Goal: Entertainment & Leisure: Consume media (video, audio)

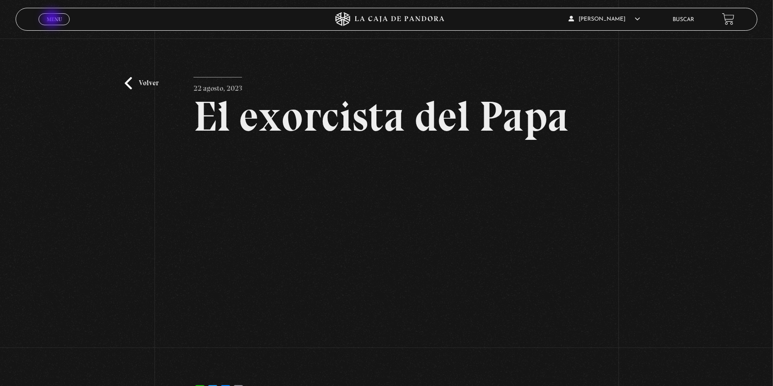
click at [52, 19] on span "Menu" at bounding box center [54, 20] width 15 height 6
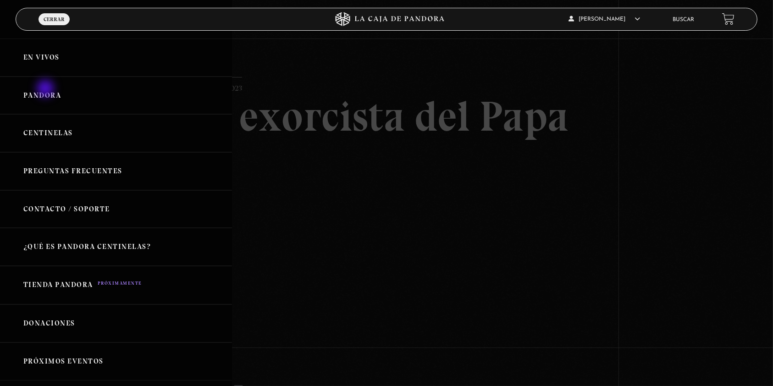
click at [46, 89] on link "Pandora" at bounding box center [116, 96] width 232 height 38
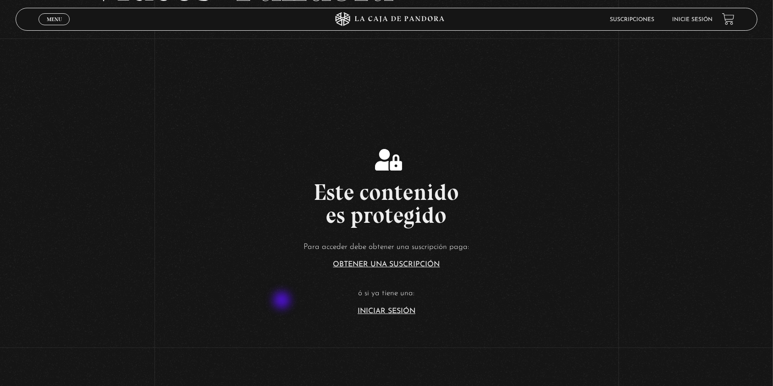
scroll to position [99, 0]
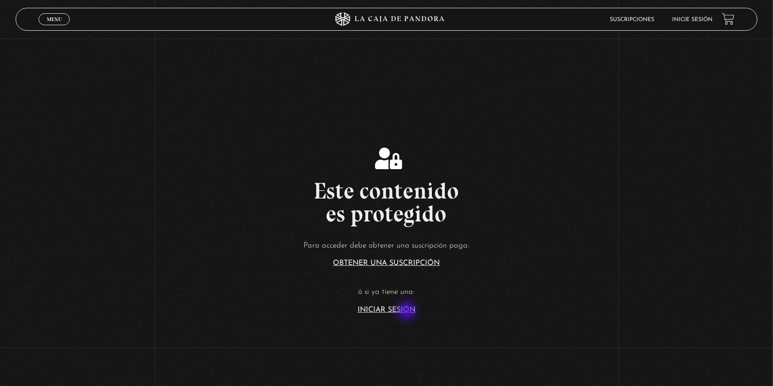
click at [408, 312] on link "Iniciar Sesión" at bounding box center [387, 309] width 58 height 7
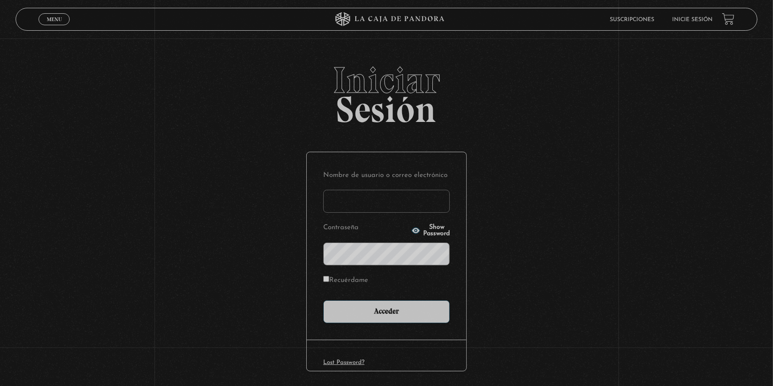
type input "hduarte0712"
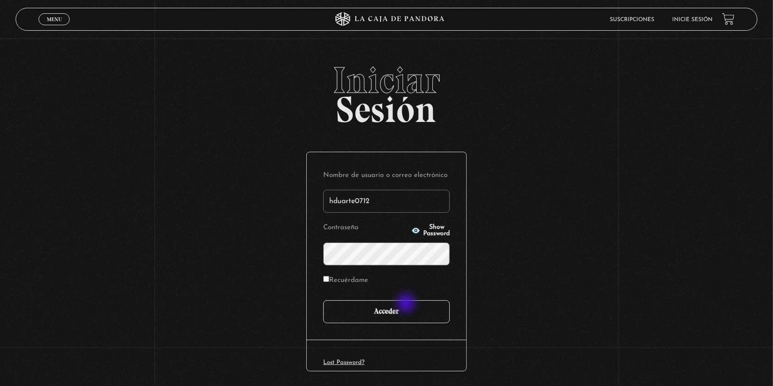
drag, startPoint x: 0, startPoint y: 0, endPoint x: 407, endPoint y: 303, distance: 507.5
click at [407, 303] on input "Acceder" at bounding box center [386, 311] width 127 height 23
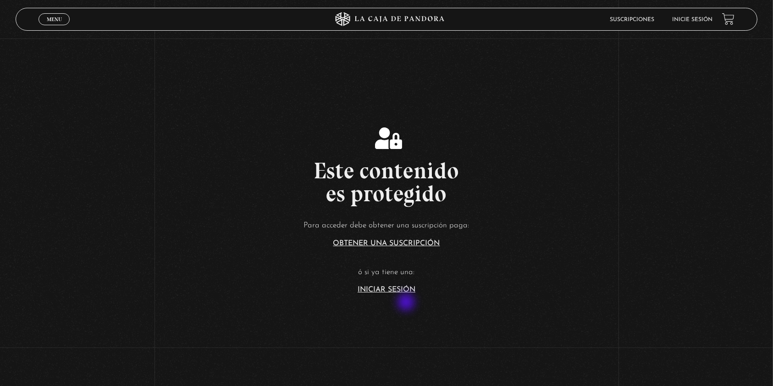
scroll to position [105, 0]
click at [392, 289] on link "Iniciar Sesión" at bounding box center [387, 289] width 58 height 7
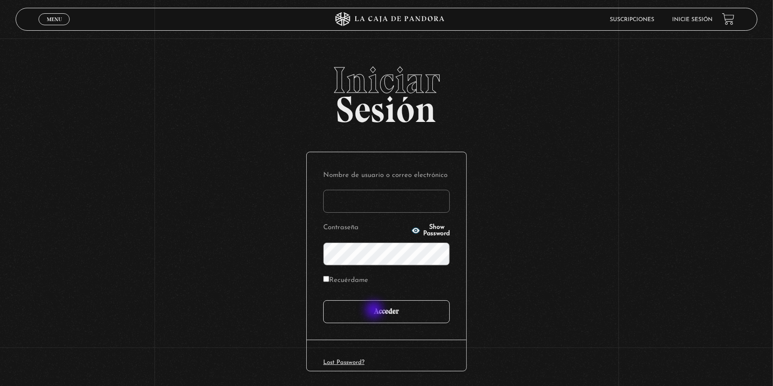
type input "hduarte0712"
click at [375, 311] on input "Acceder" at bounding box center [386, 311] width 127 height 23
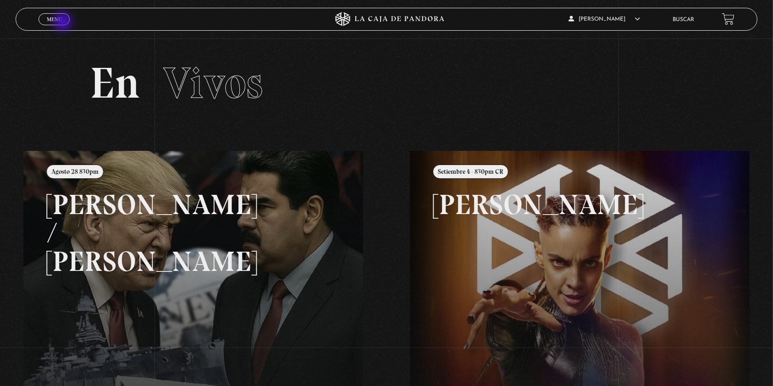
click at [64, 22] on link "Menu Cerrar" at bounding box center [54, 19] width 31 height 12
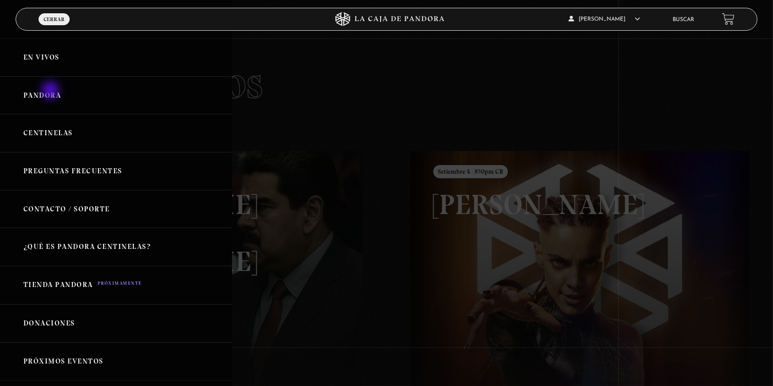
click at [51, 91] on link "Pandora" at bounding box center [116, 96] width 232 height 38
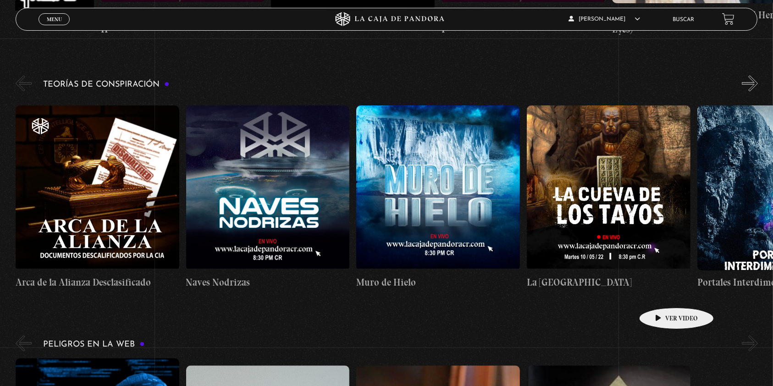
scroll to position [1902, 0]
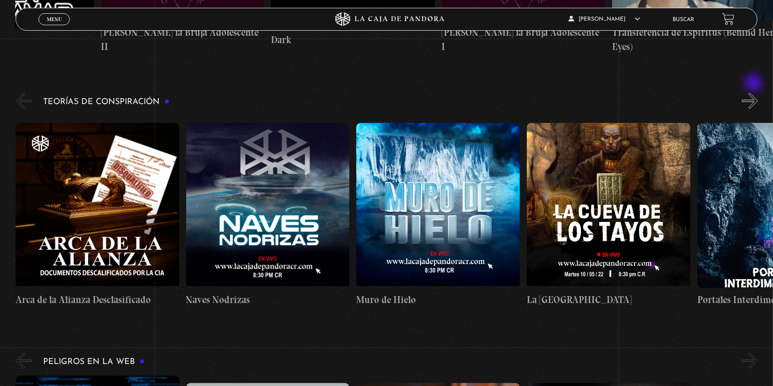
click at [755, 93] on button "»" at bounding box center [750, 101] width 16 height 16
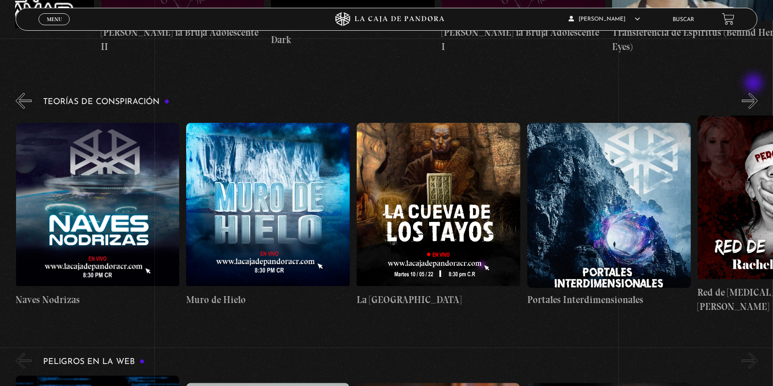
click at [755, 93] on button "»" at bounding box center [750, 101] width 16 height 16
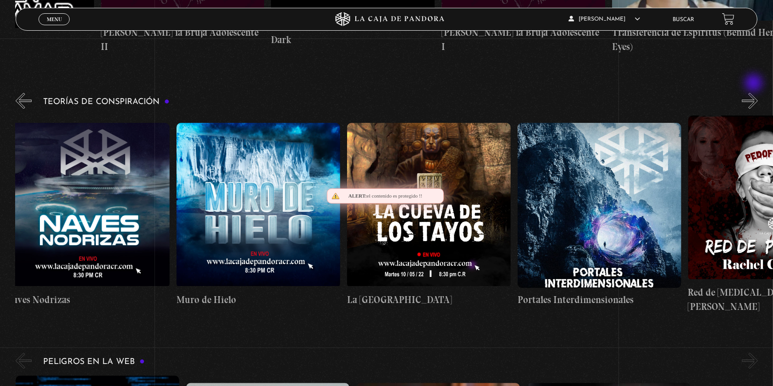
click at [755, 93] on button "»" at bounding box center [750, 101] width 16 height 16
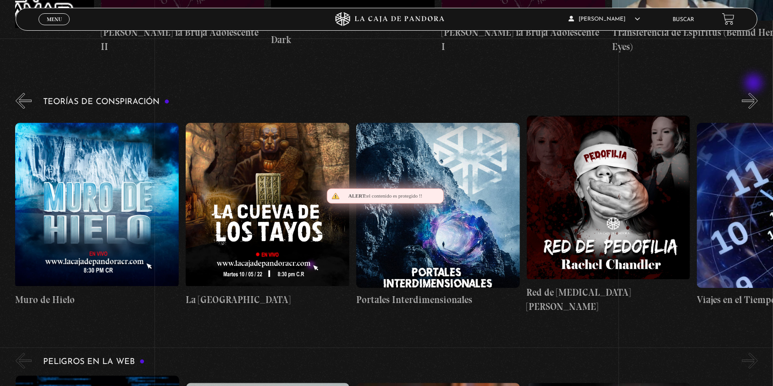
click at [755, 93] on button "»" at bounding box center [750, 101] width 16 height 16
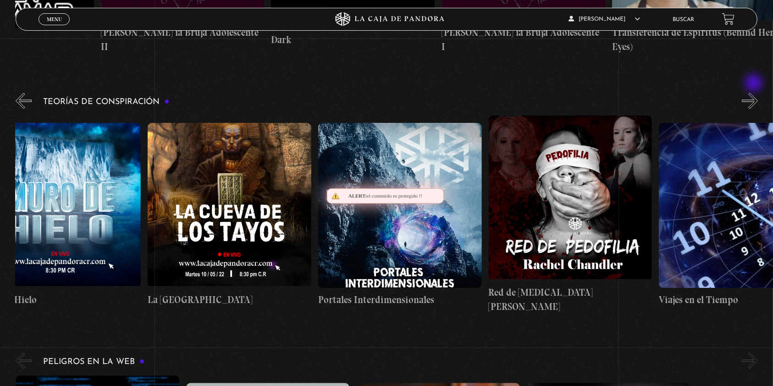
scroll to position [0, 426]
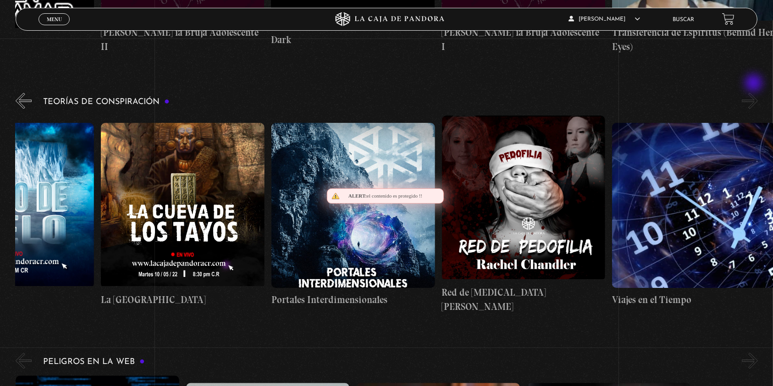
click at [755, 93] on button "»" at bounding box center [750, 101] width 16 height 16
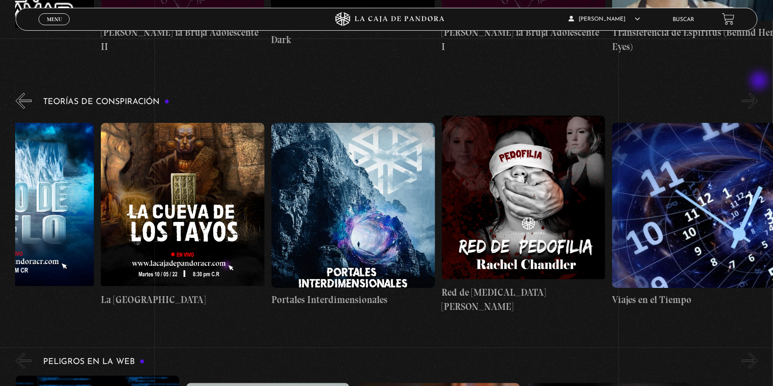
click at [758, 93] on button "»" at bounding box center [750, 101] width 16 height 16
drag, startPoint x: 760, startPoint y: 82, endPoint x: 596, endPoint y: 342, distance: 308.4
click at [596, 342] on section "Charlas Cuarto de Guerra 11S En la Mente de los Terroristas 11S Servicio Secret…" at bounding box center [386, 315] width 773 height 4104
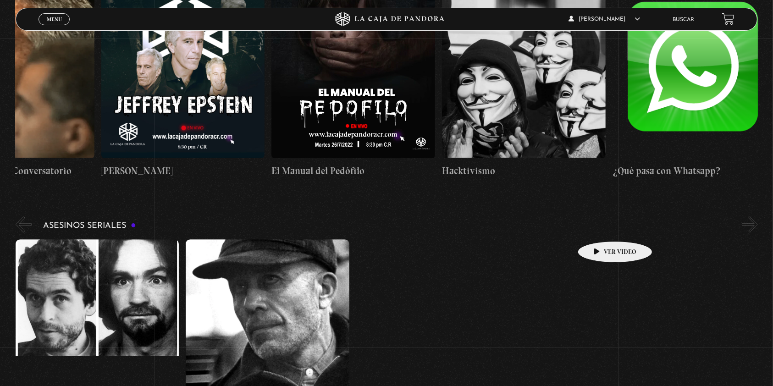
scroll to position [2812, 0]
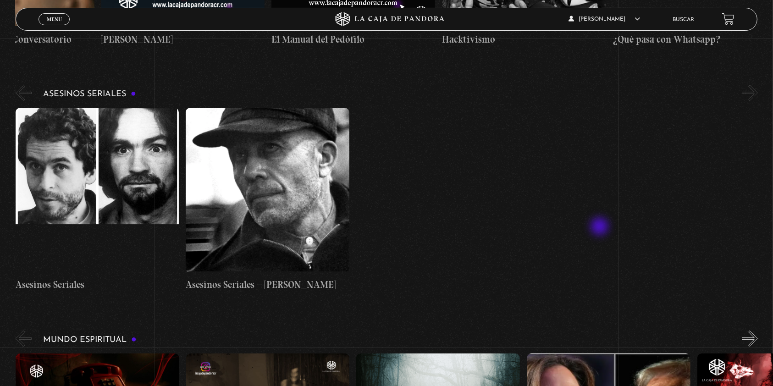
click at [601, 227] on div "Asesinos Seriales Asesinos Seriales – Ed Gein" at bounding box center [394, 200] width 757 height 184
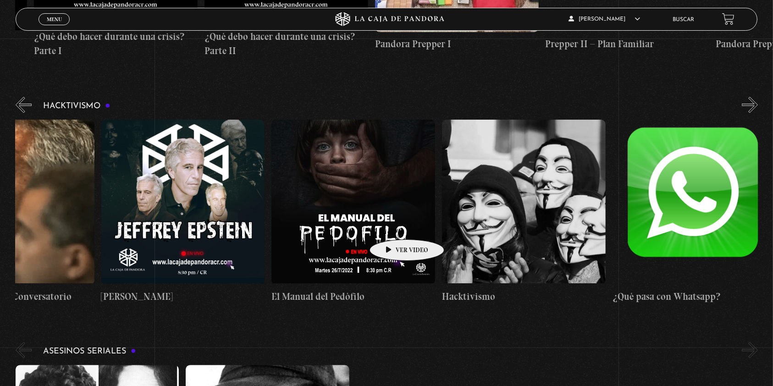
scroll to position [0, 0]
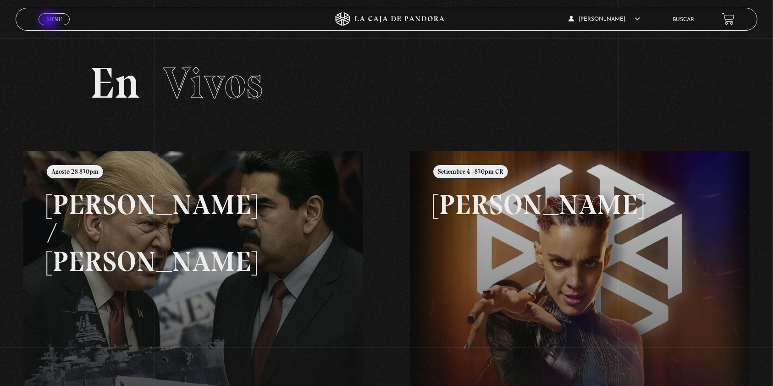
click at [50, 21] on span "Menu" at bounding box center [54, 20] width 15 height 6
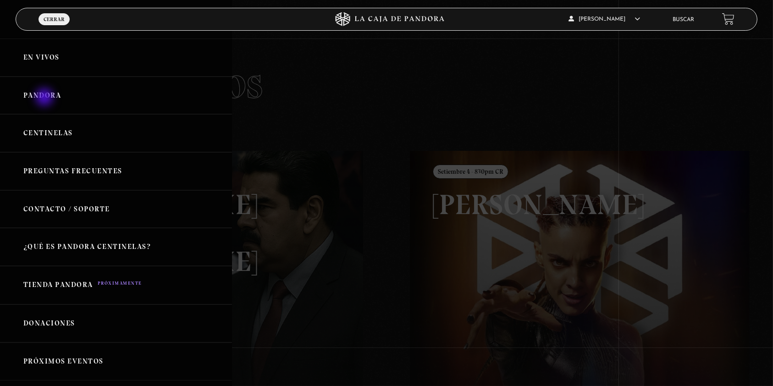
click at [45, 98] on link "Pandora" at bounding box center [116, 96] width 232 height 38
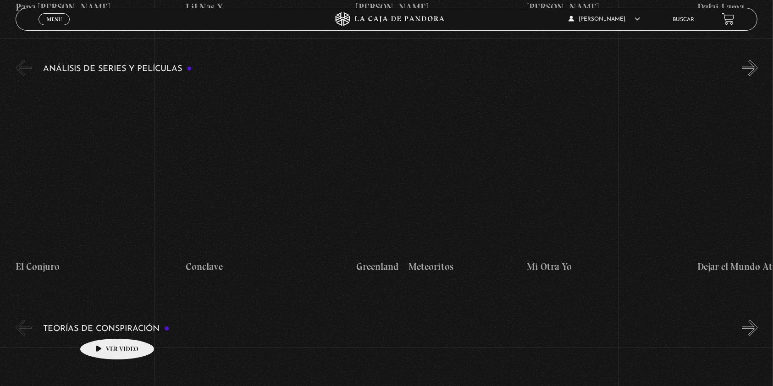
scroll to position [1676, 0]
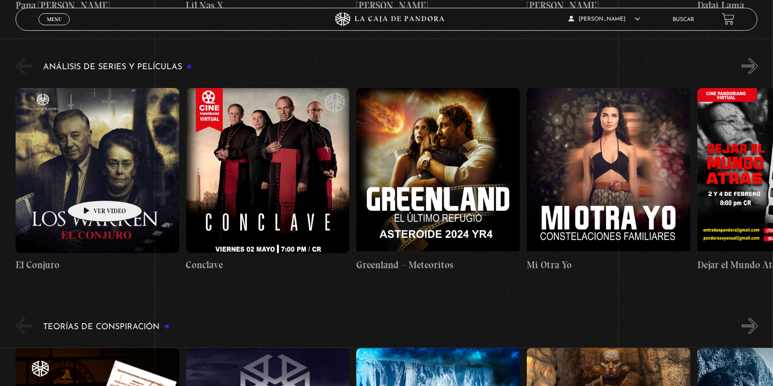
click at [90, 187] on figure at bounding box center [98, 170] width 164 height 165
